Goal: Information Seeking & Learning: Check status

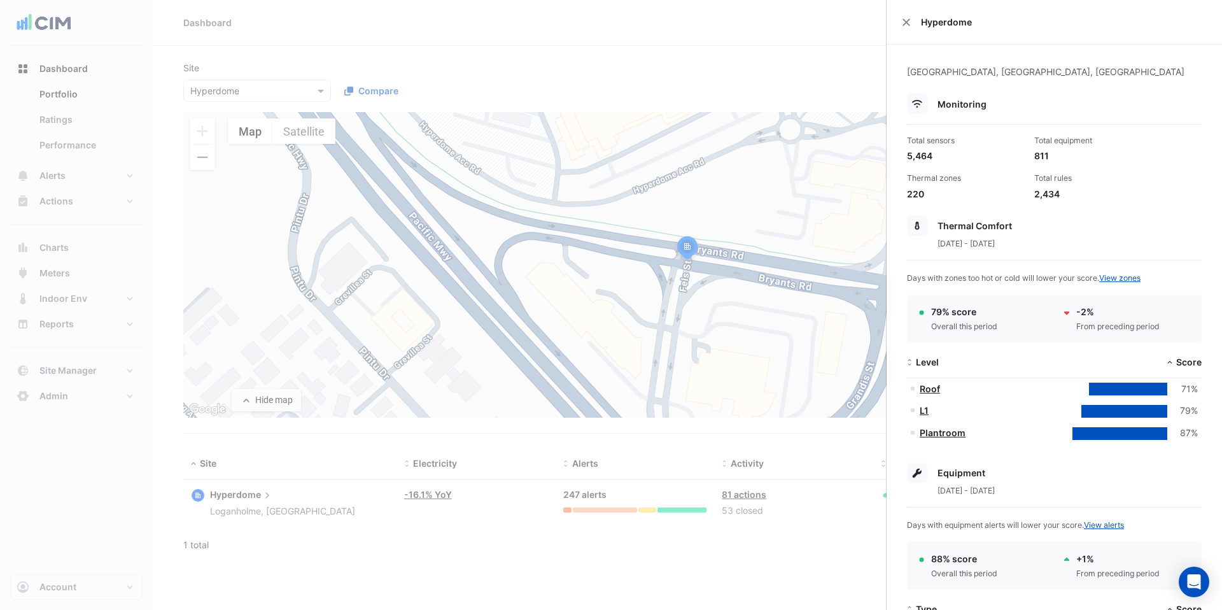
select select "***"
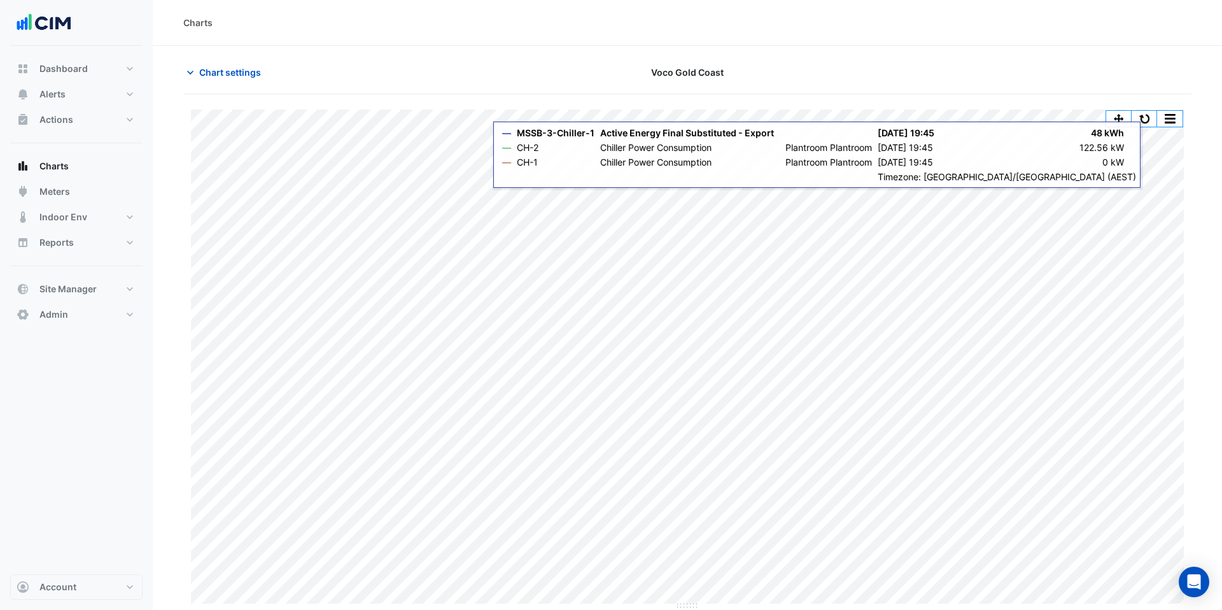
click at [419, 34] on div "Charts" at bounding box center [687, 23] width 1069 height 46
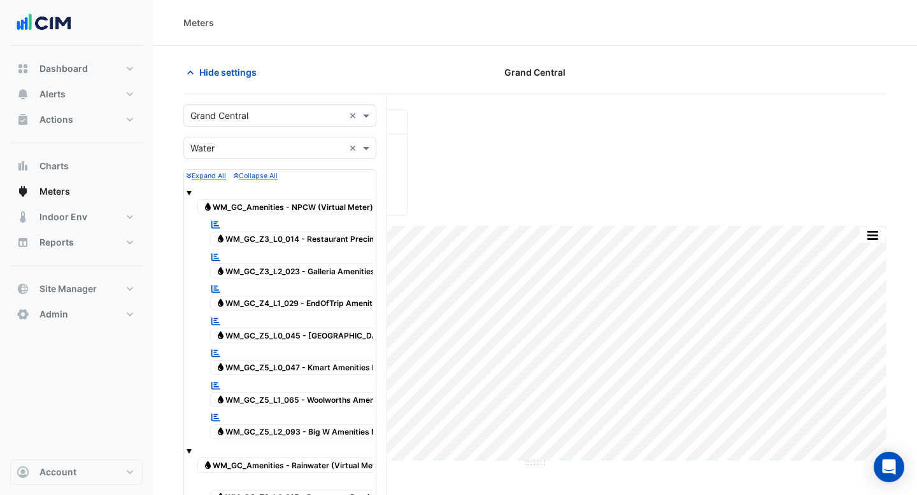
scroll to position [0, 24]
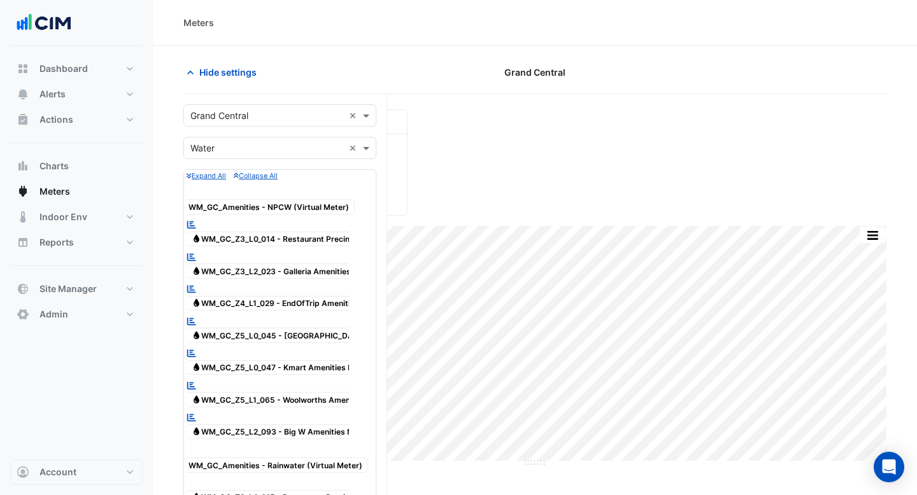
click at [404, 16] on div "Meters" at bounding box center [534, 22] width 703 height 13
